Goal: Navigation & Orientation: Find specific page/section

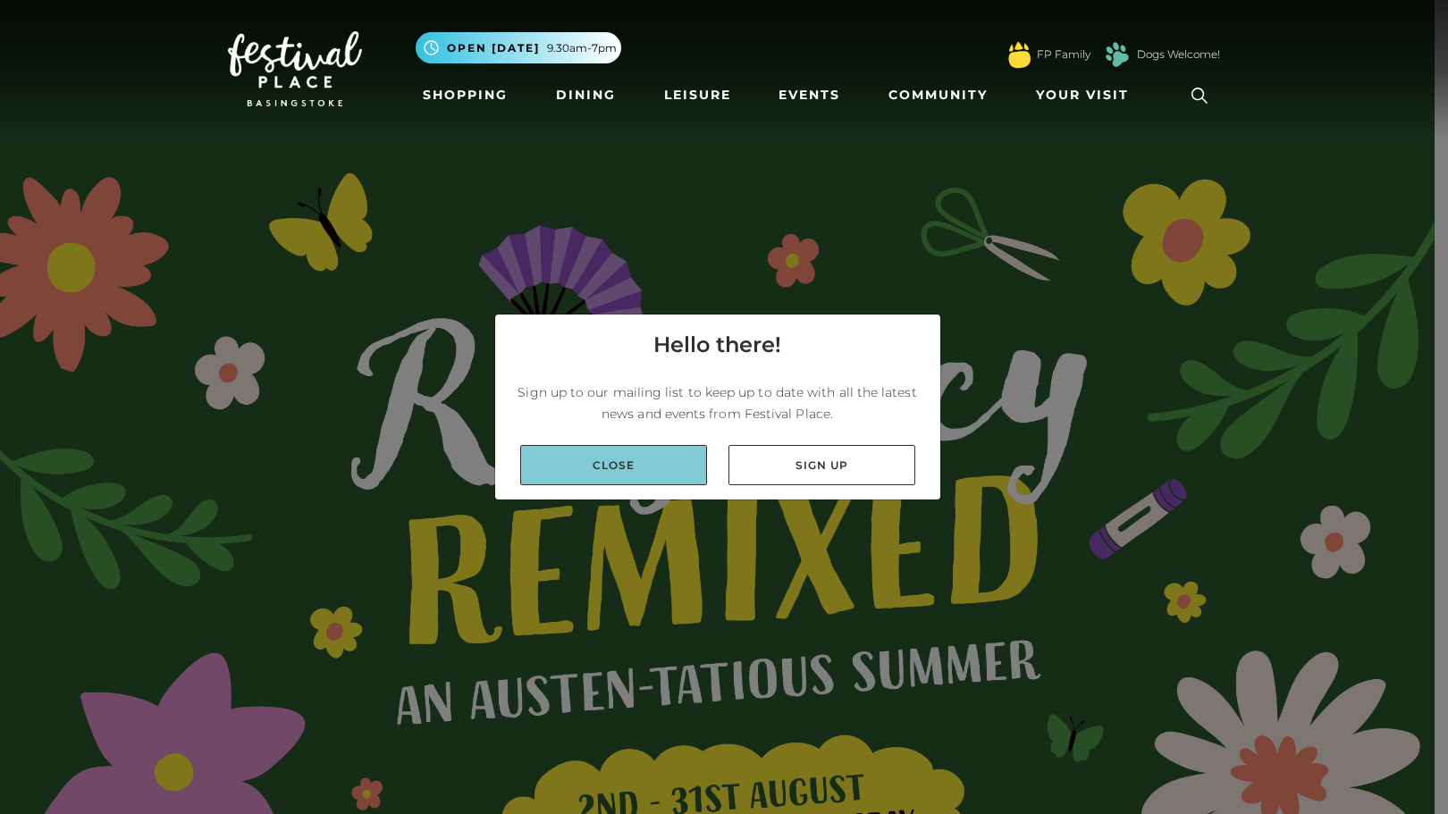
click at [644, 456] on link "Close" at bounding box center [613, 465] width 187 height 40
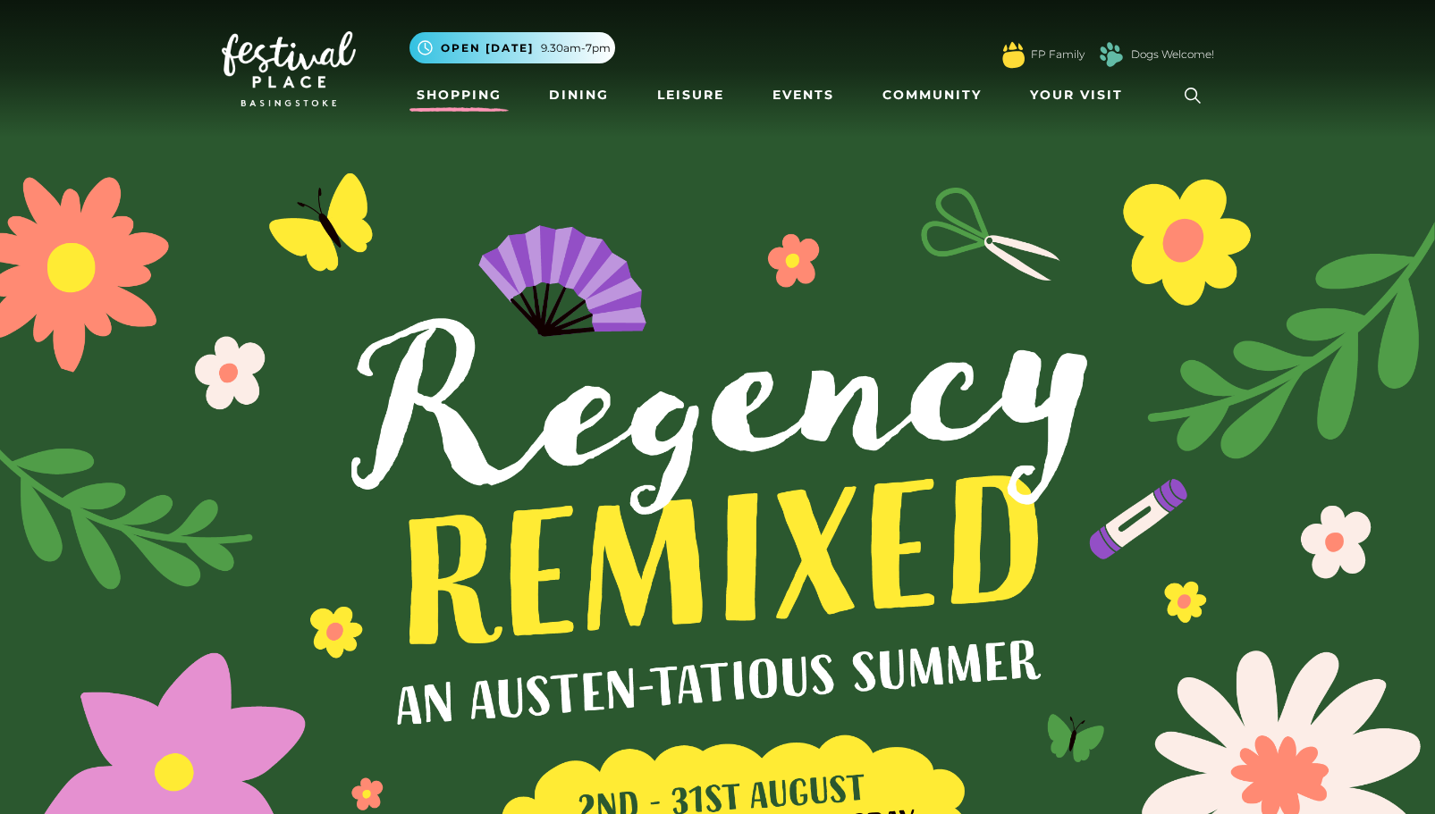
click at [462, 109] on link "Shopping" at bounding box center [458, 95] width 99 height 33
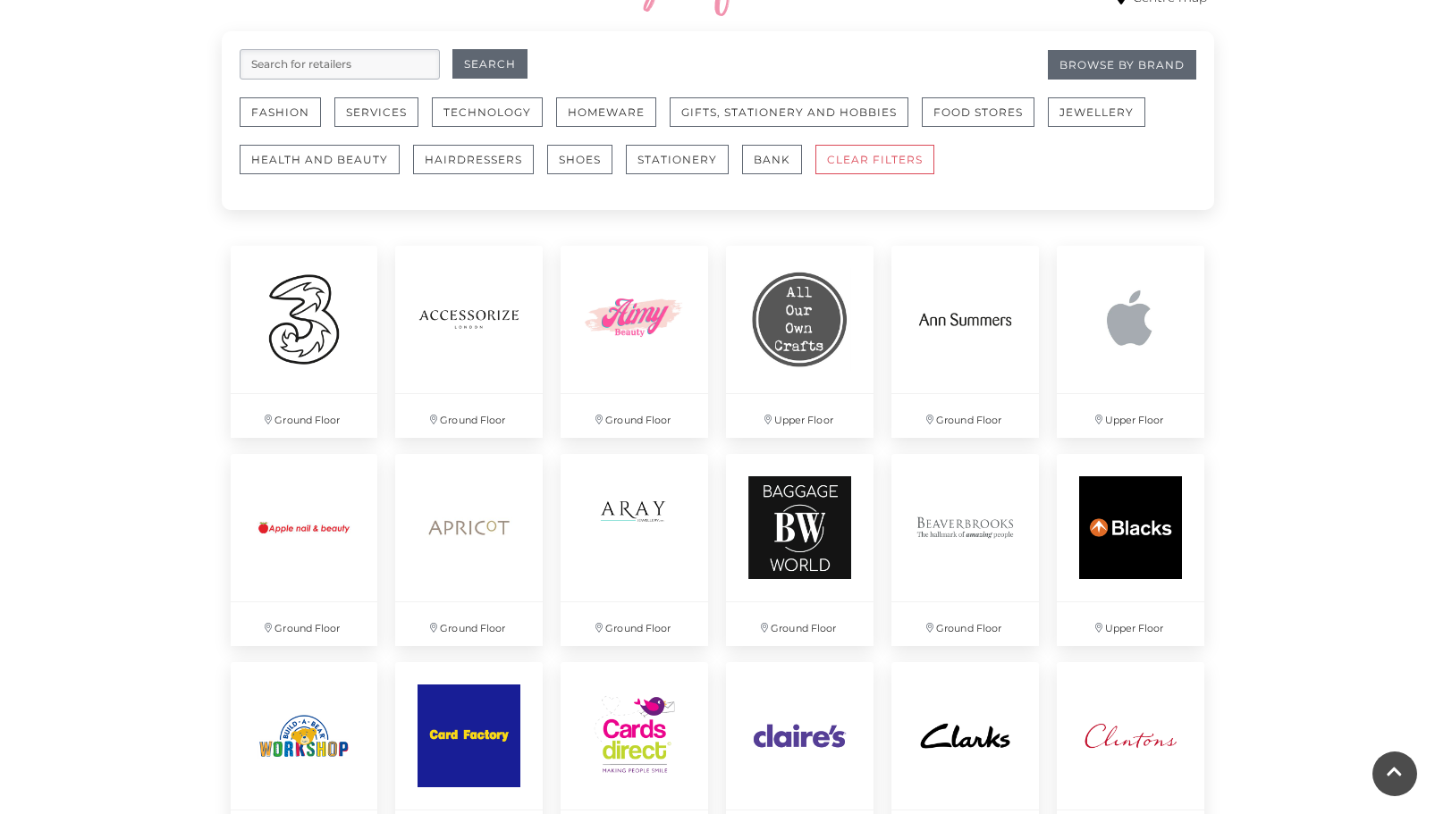
scroll to position [1097, 0]
click at [267, 110] on button "Fashion" at bounding box center [280, 112] width 81 height 30
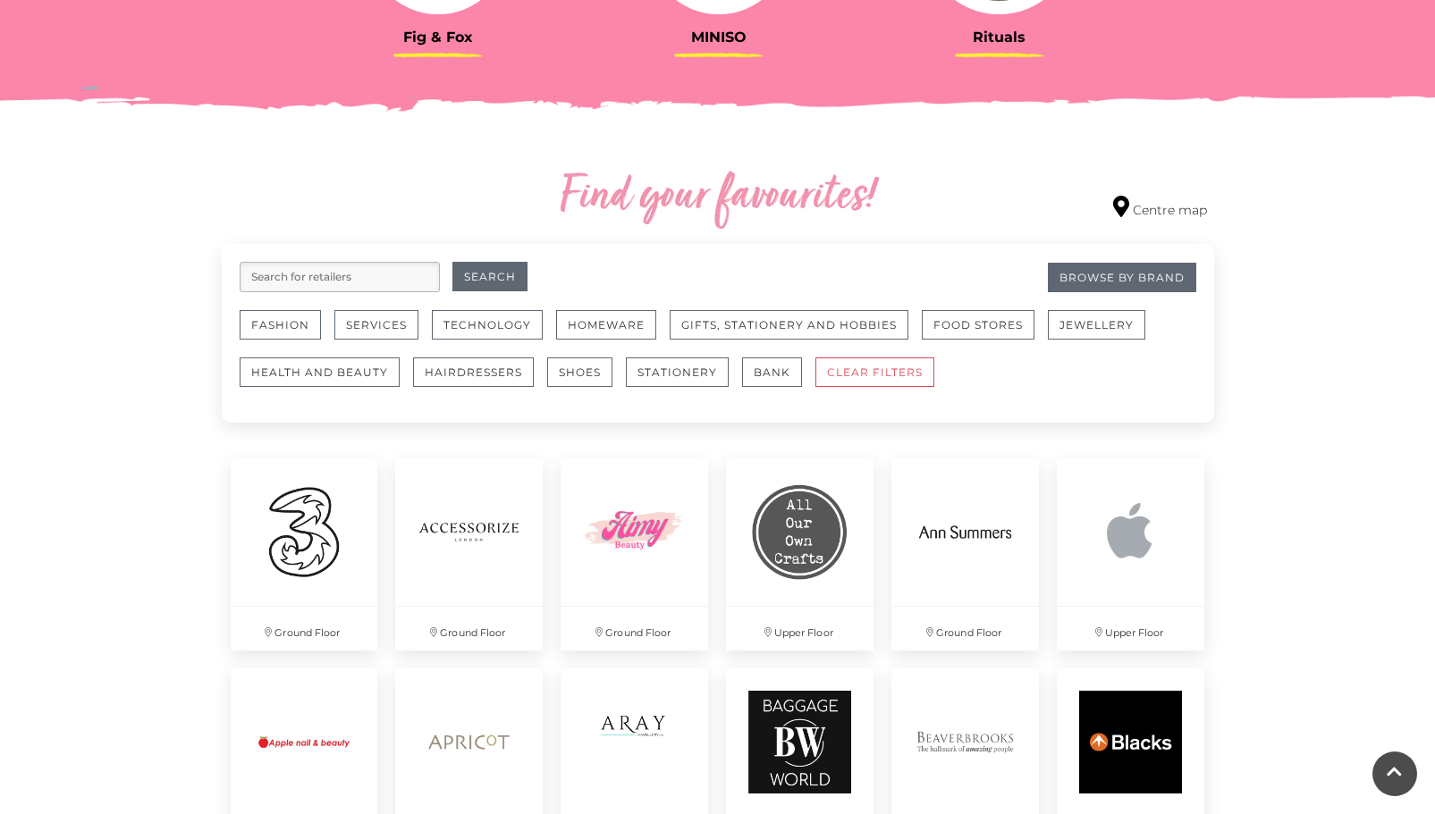
scroll to position [890, 0]
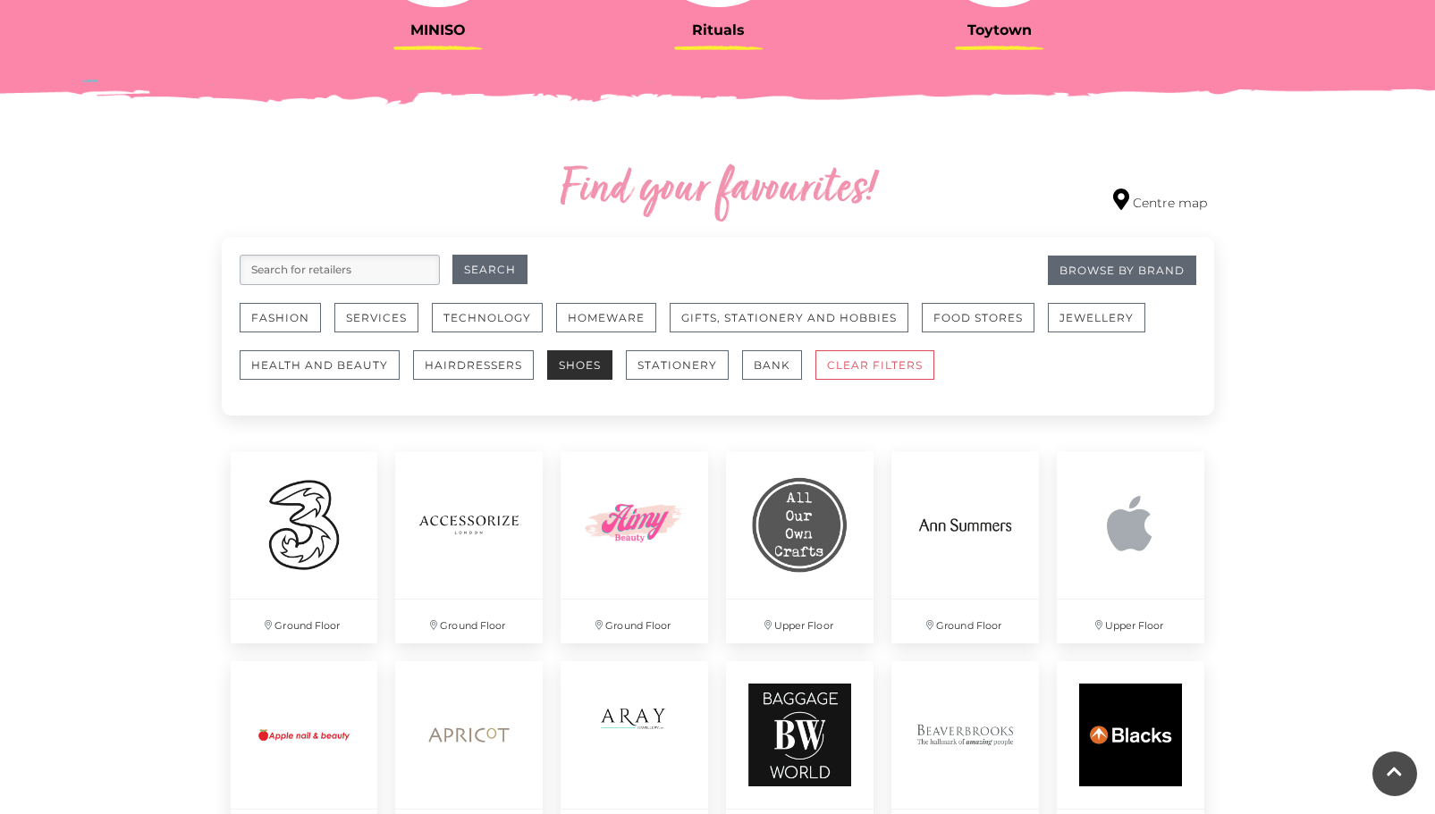
click at [558, 374] on button "Shoes" at bounding box center [579, 365] width 65 height 30
